Goal: Information Seeking & Learning: Learn about a topic

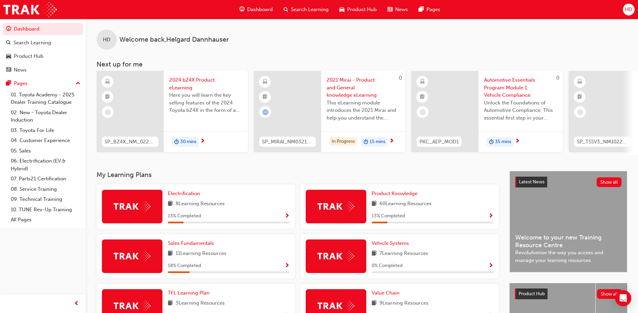
scroll to position [67, 0]
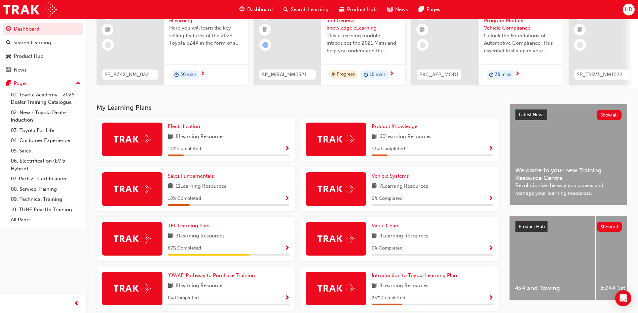
click at [491, 152] on span "Show Progress" at bounding box center [490, 149] width 5 height 6
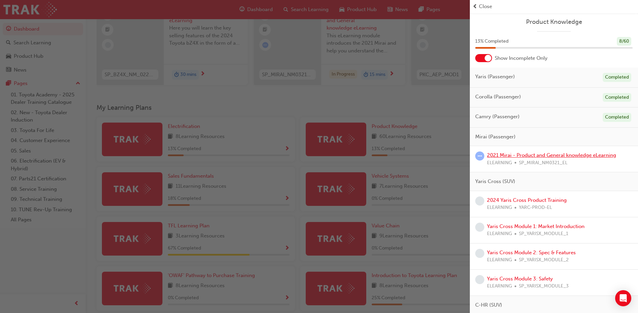
click at [531, 157] on link "2021 Mirai - Product and General knowledge eLearning" at bounding box center [551, 155] width 129 height 6
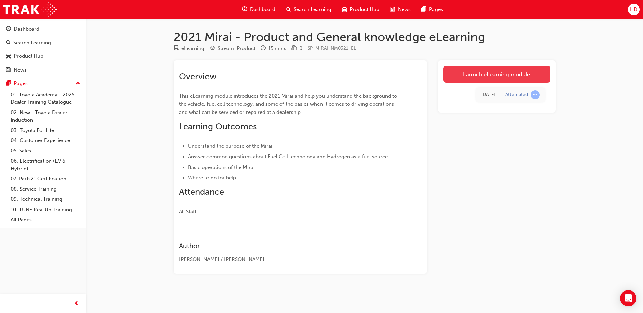
click at [491, 74] on link "Launch eLearning module" at bounding box center [496, 74] width 107 height 17
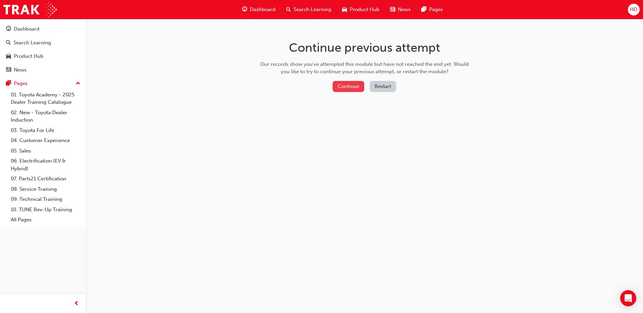
click at [346, 87] on button "Continue" at bounding box center [349, 86] width 32 height 11
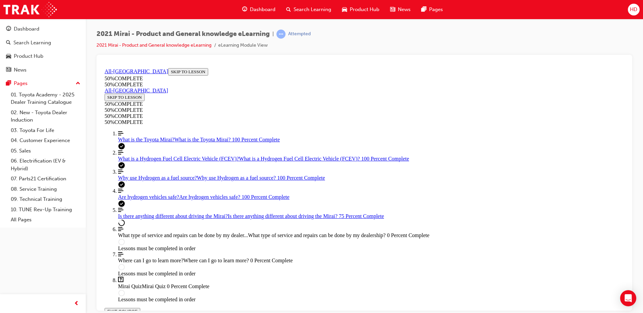
scroll to position [538, 0]
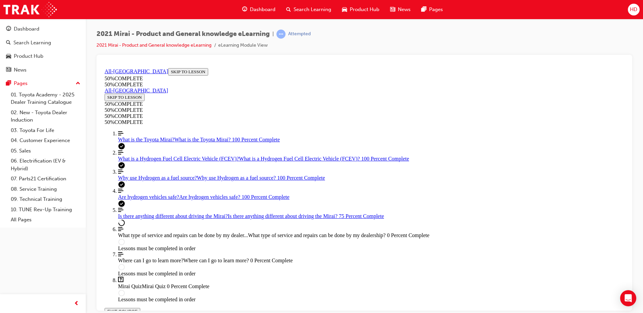
scroll to position [269, 0]
drag, startPoint x: 429, startPoint y: 151, endPoint x: 444, endPoint y: 130, distance: 25.0
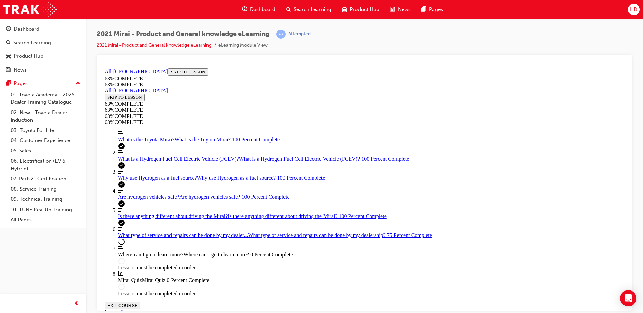
scroll to position [400, 0]
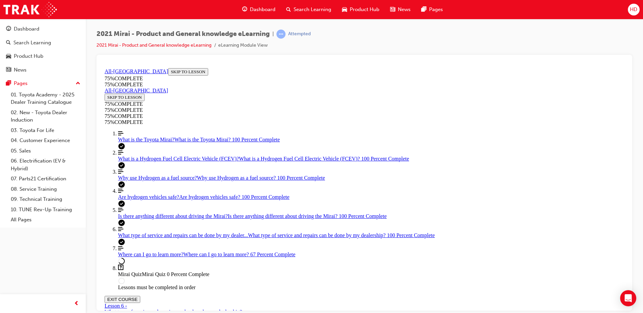
scroll to position [137, 0]
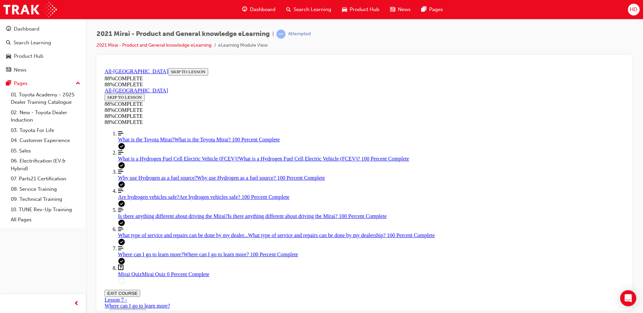
scroll to position [24, 0]
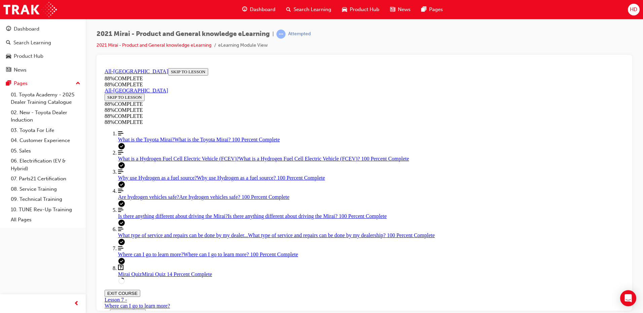
scroll to position [283, 0]
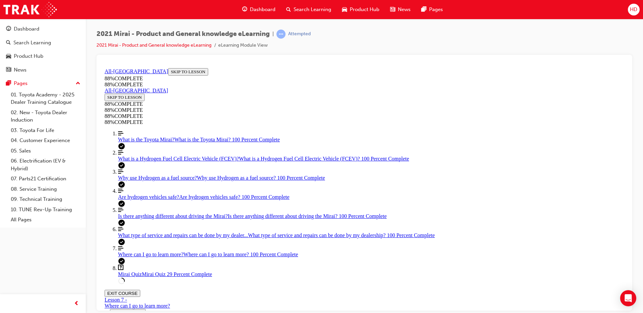
scroll to position [131, 0]
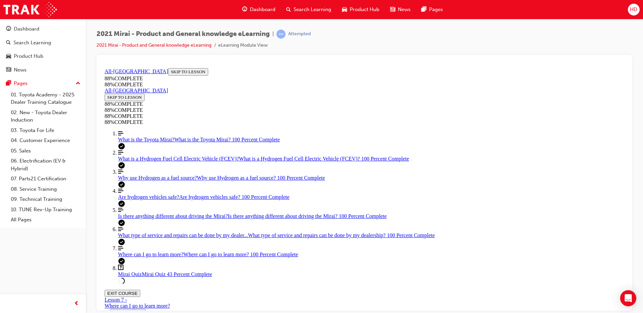
scroll to position [164, 0]
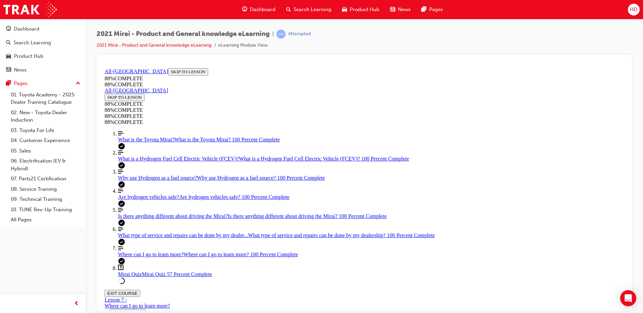
scroll to position [110, 0]
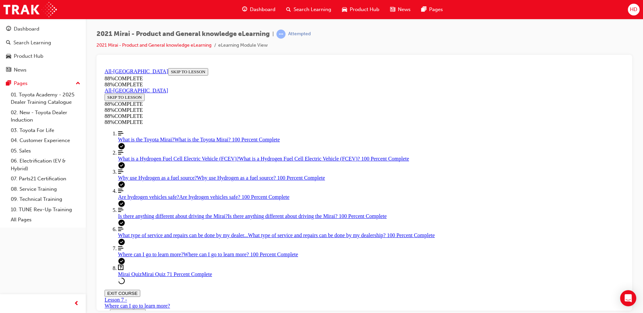
drag, startPoint x: 449, startPoint y: 202, endPoint x: 331, endPoint y: 234, distance: 122.9
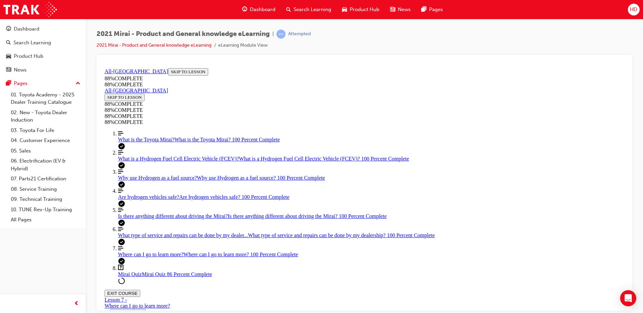
drag, startPoint x: 331, startPoint y: 234, endPoint x: 452, endPoint y: 205, distance: 124.6
drag, startPoint x: 325, startPoint y: 240, endPoint x: 444, endPoint y: 239, distance: 119.1
drag, startPoint x: 474, startPoint y: 236, endPoint x: 334, endPoint y: 239, distance: 140.3
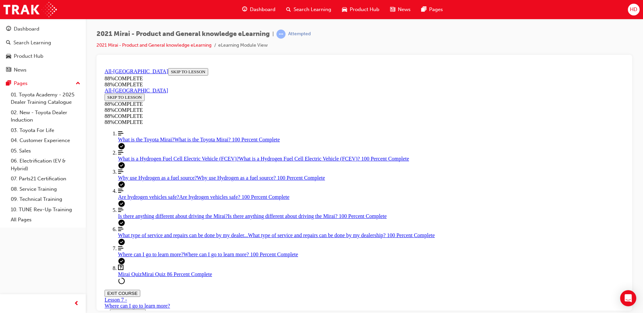
drag, startPoint x: 334, startPoint y: 239, endPoint x: 330, endPoint y: 238, distance: 4.5
drag, startPoint x: 337, startPoint y: 236, endPoint x: 441, endPoint y: 236, distance: 103.2
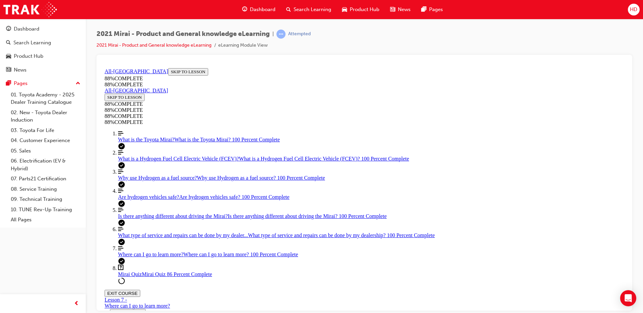
drag, startPoint x: 331, startPoint y: 270, endPoint x: 450, endPoint y: 271, distance: 119.7
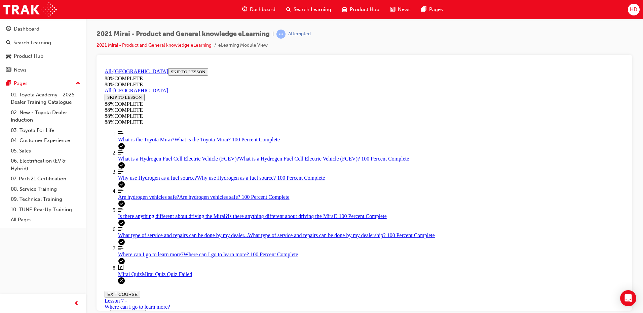
scroll to position [92, 0]
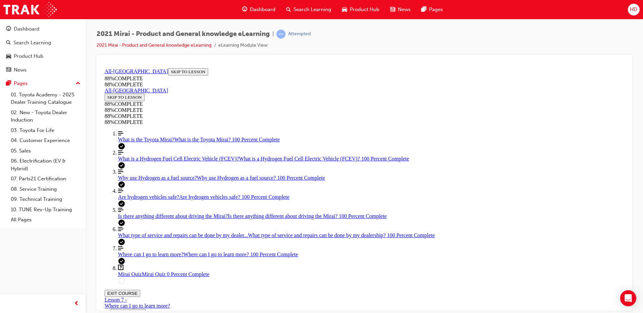
drag, startPoint x: 333, startPoint y: 204, endPoint x: 458, endPoint y: 267, distance: 139.7
drag, startPoint x: 322, startPoint y: 236, endPoint x: 446, endPoint y: 236, distance: 124.1
drag, startPoint x: 325, startPoint y: 206, endPoint x: 449, endPoint y: 207, distance: 124.1
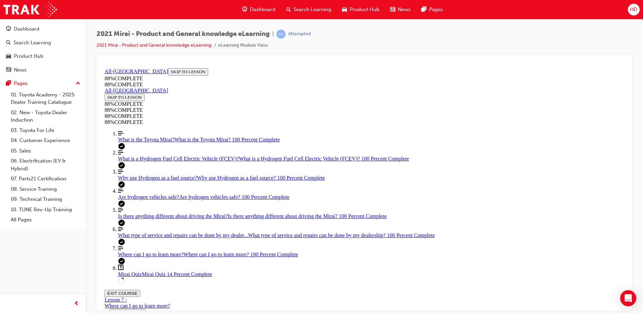
scroll to position [207, 0]
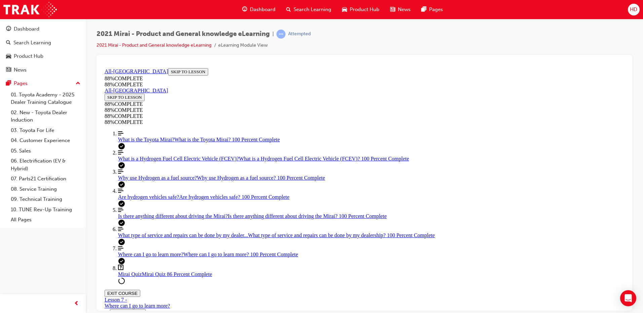
scroll to position [172, 0]
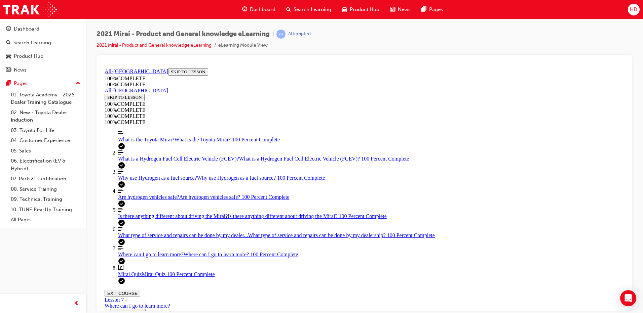
scroll to position [290, 0]
click at [140, 290] on button "EXIT COURSE" at bounding box center [123, 293] width 36 height 7
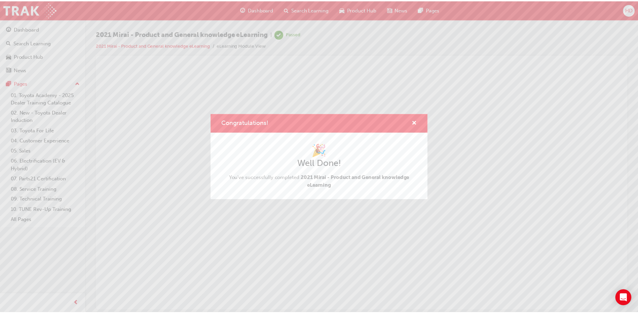
scroll to position [0, 0]
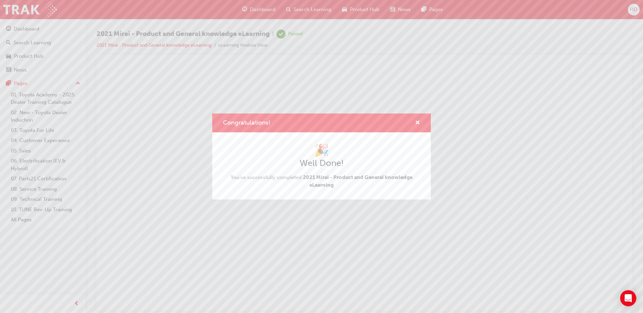
click at [572, 42] on div "Congratulations! 🎉 Well Done! You've successfully completed 2021 Mirai - Produc…" at bounding box center [321, 156] width 643 height 313
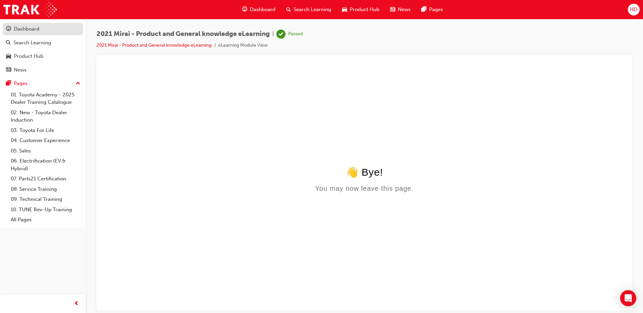
click at [30, 31] on div "Dashboard" at bounding box center [27, 29] width 26 height 8
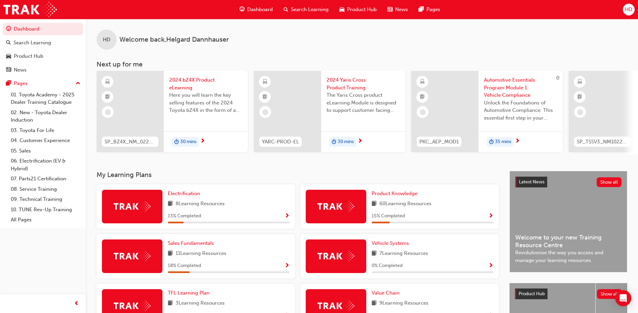
scroll to position [67, 0]
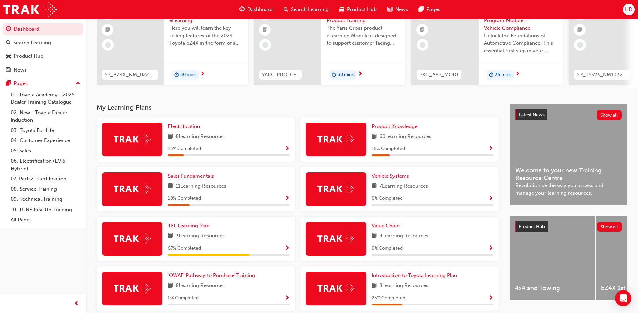
click at [490, 151] on span "Show Progress" at bounding box center [490, 149] width 5 height 6
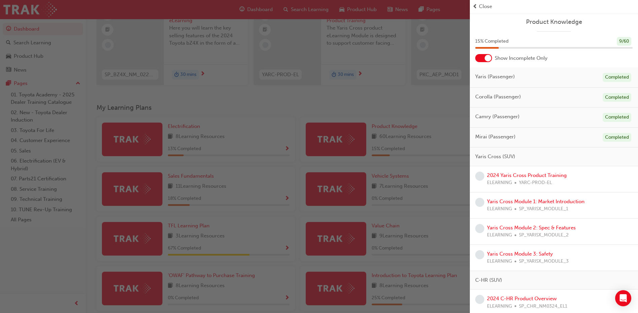
click at [521, 181] on span "YARC-PROD-EL" at bounding box center [535, 183] width 33 height 8
click at [502, 175] on link "2024 Yaris Cross Product Training" at bounding box center [527, 176] width 80 height 6
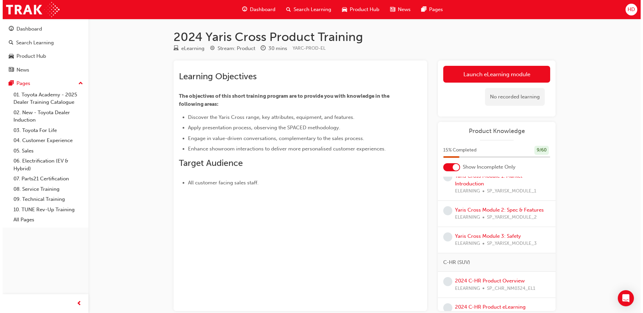
scroll to position [67, 0]
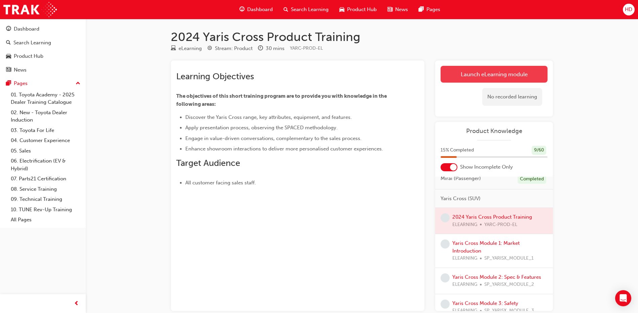
click at [493, 73] on link "Launch eLearning module" at bounding box center [494, 74] width 107 height 17
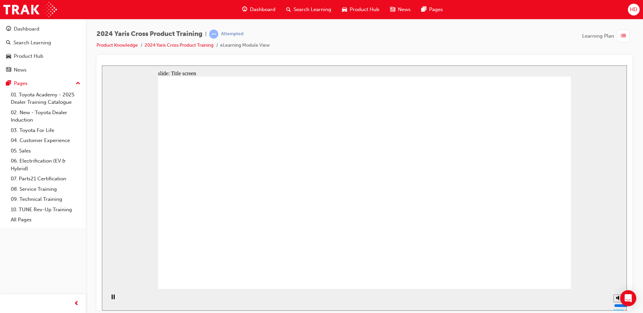
click at [56, 249] on div "Dashboard Search Learning Product Hub News Pages Pages 01. Toyota Academy - 202…" at bounding box center [43, 148] width 86 height 297
